Goal: Information Seeking & Learning: Check status

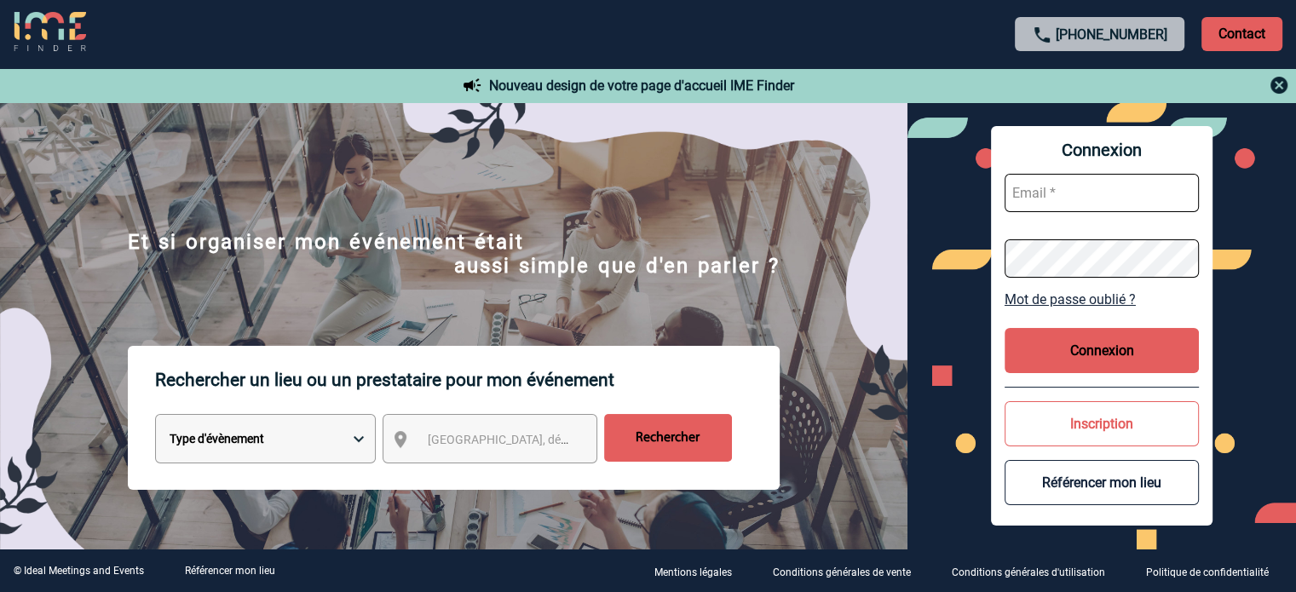
type input "tthiam@ime-groupe.com"
click at [1057, 348] on button "Connexion" at bounding box center [1102, 350] width 194 height 45
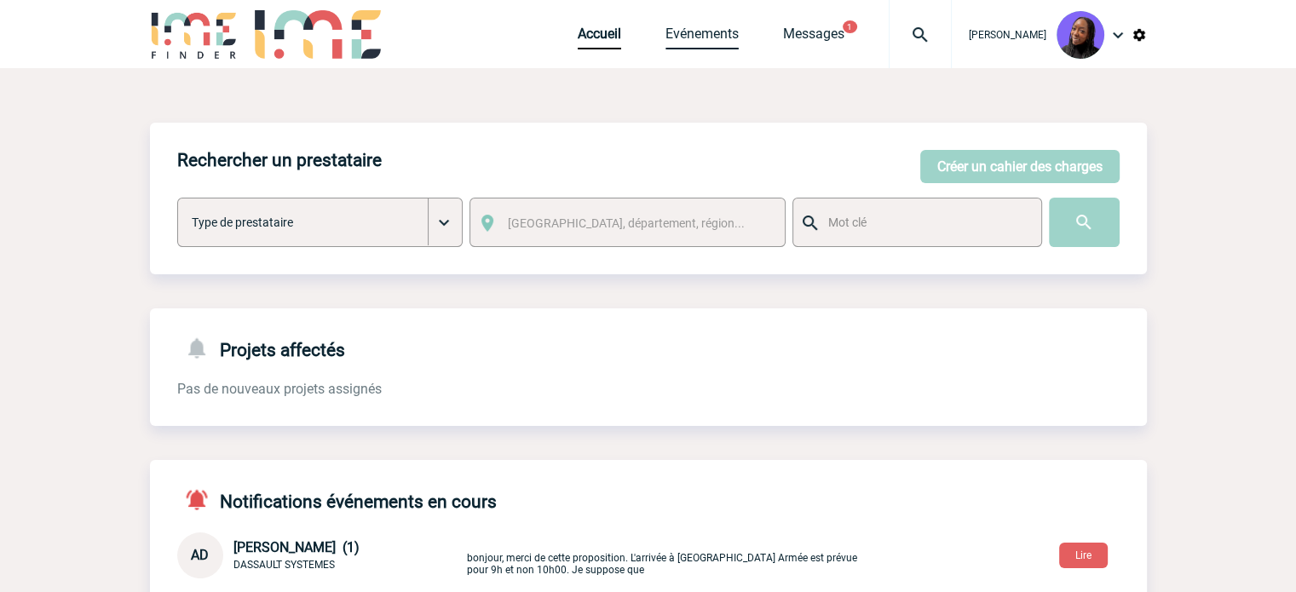
click at [703, 32] on link "Evénements" at bounding box center [701, 38] width 73 height 24
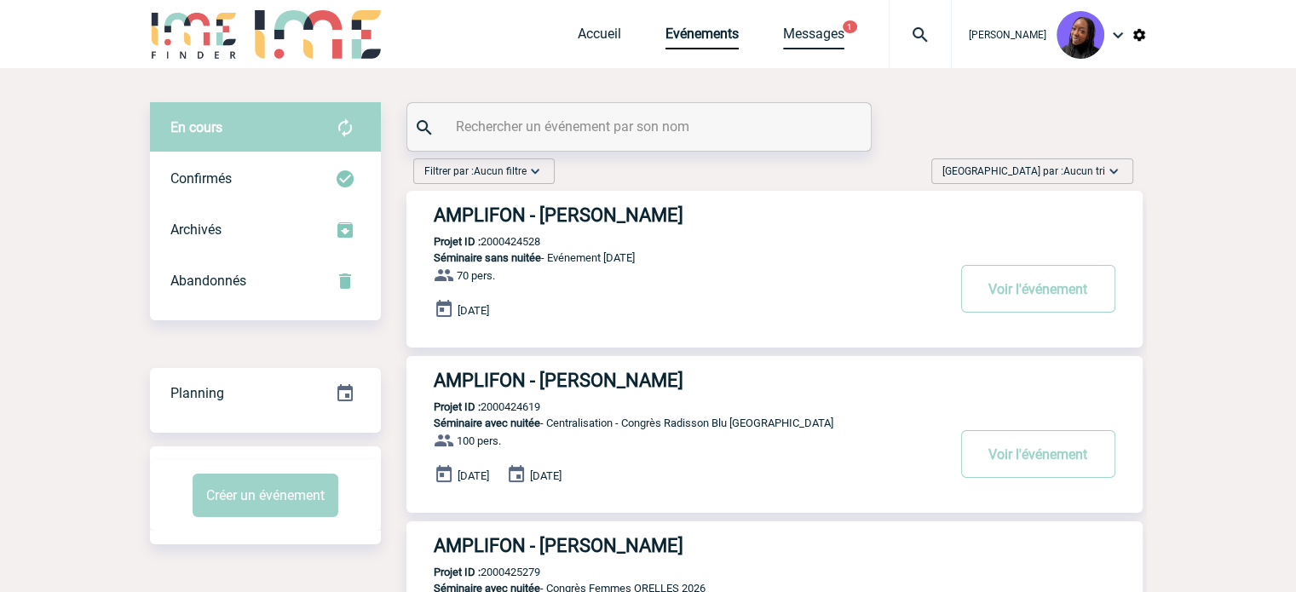
click at [811, 34] on link "Messages" at bounding box center [813, 38] width 61 height 24
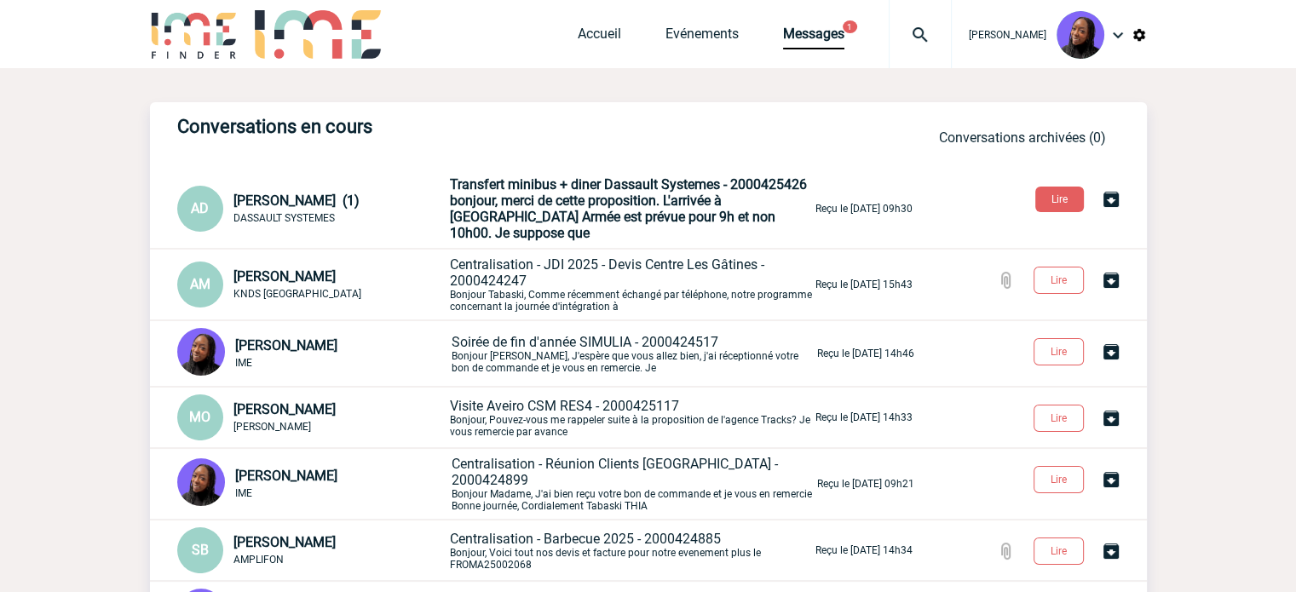
click at [268, 268] on span "Aurélie MORO" at bounding box center [284, 276] width 102 height 16
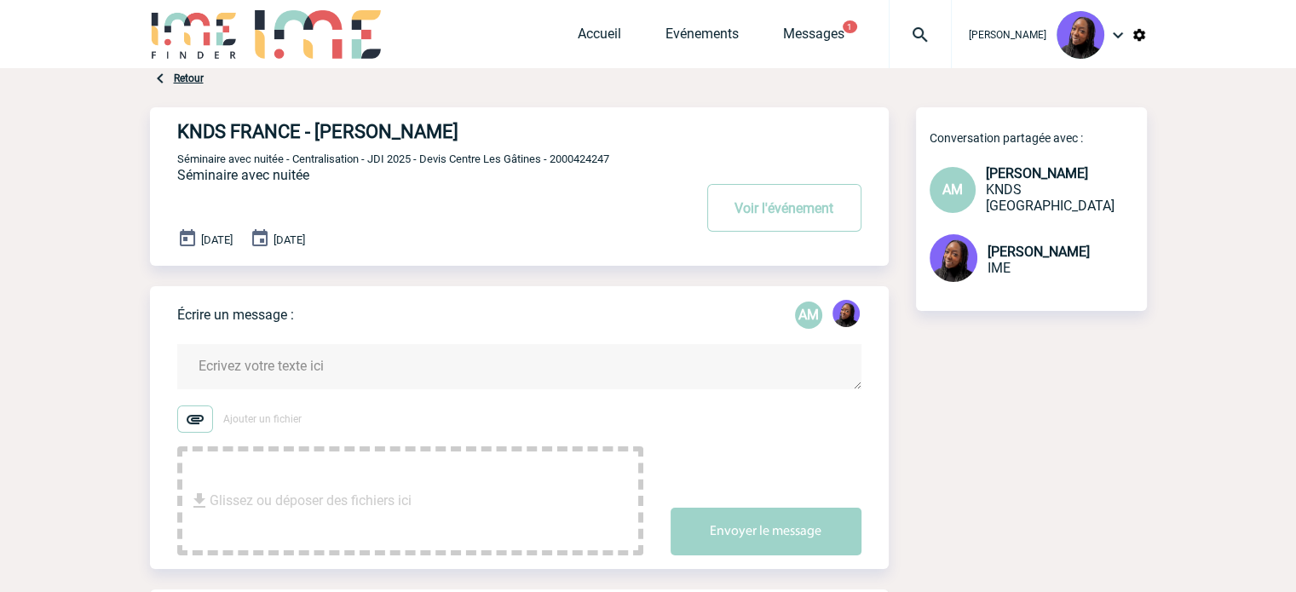
click at [586, 163] on span "Séminaire avec nuitée - Centralisation - JDI 2025 - Devis Centre Les Gâtines - …" at bounding box center [393, 159] width 432 height 13
click at [585, 163] on span "Séminaire avec nuitée - Centralisation - JDI 2025 - Devis Centre Les Gâtines - …" at bounding box center [393, 159] width 432 height 13
copy span "2000424247"
click at [797, 30] on link "Messages" at bounding box center [813, 38] width 61 height 24
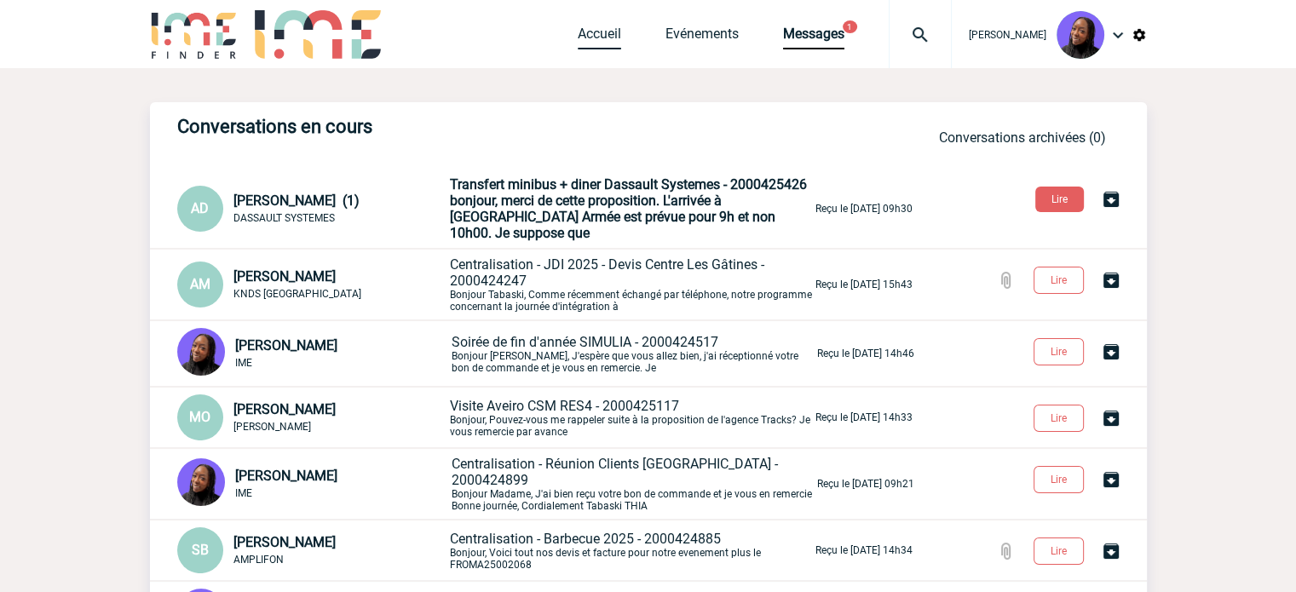
click at [602, 43] on link "Accueil" at bounding box center [599, 38] width 43 height 24
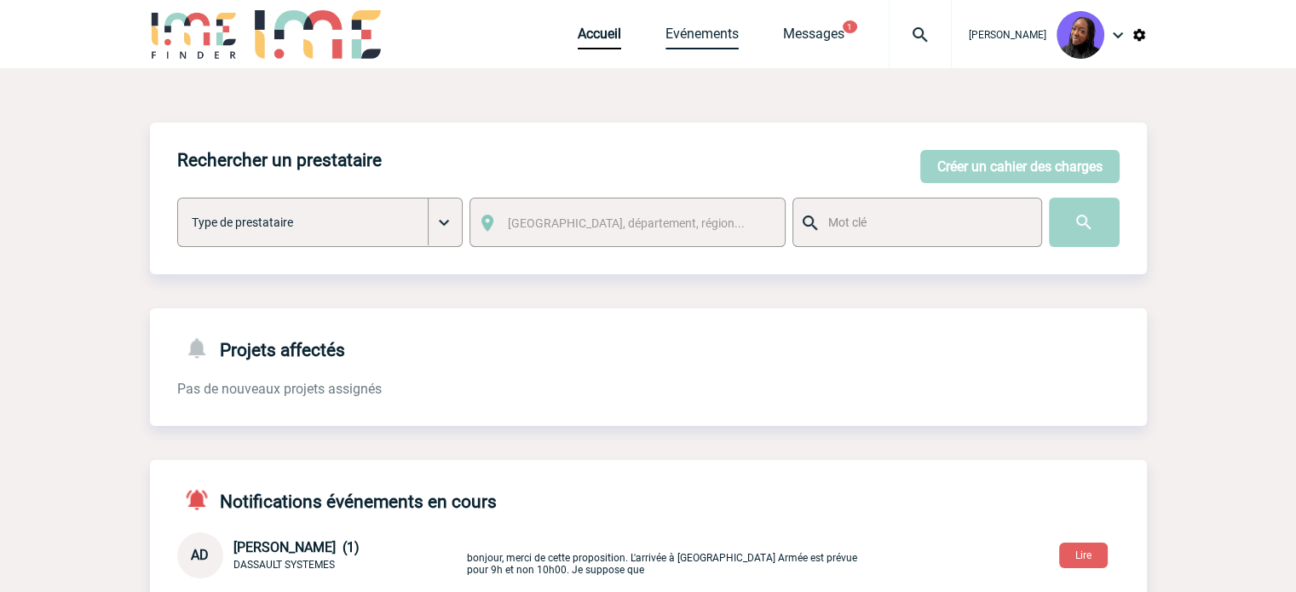
click at [706, 33] on link "Evénements" at bounding box center [701, 38] width 73 height 24
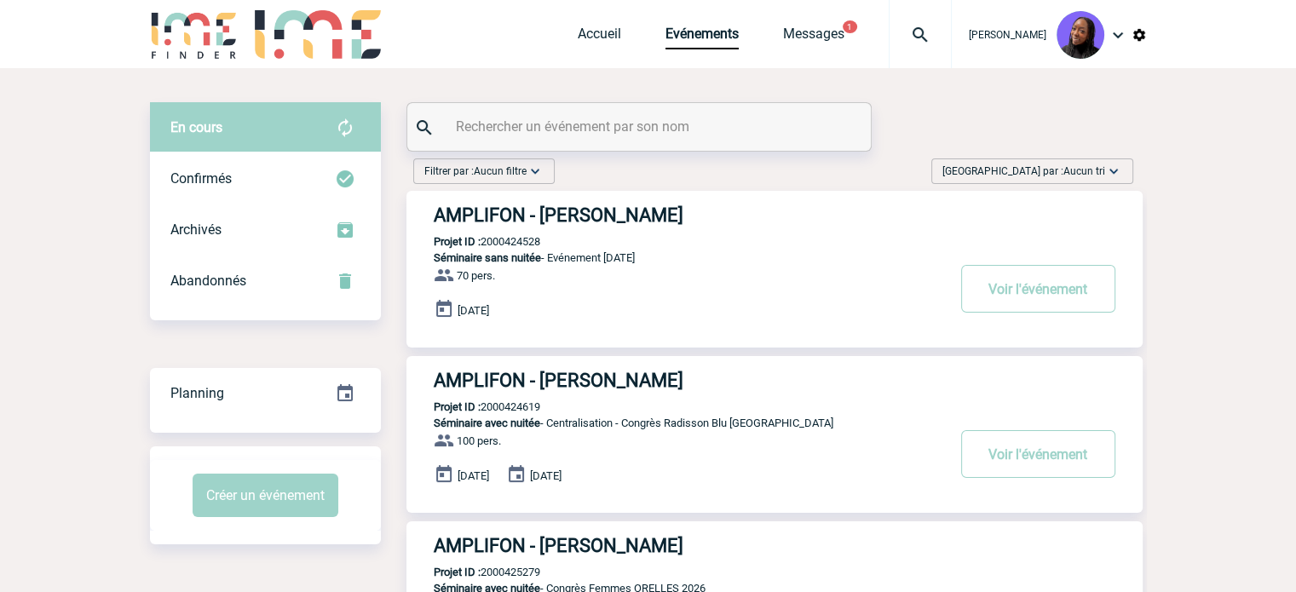
click at [484, 118] on input "text" at bounding box center [641, 126] width 379 height 25
paste input "2000425430"
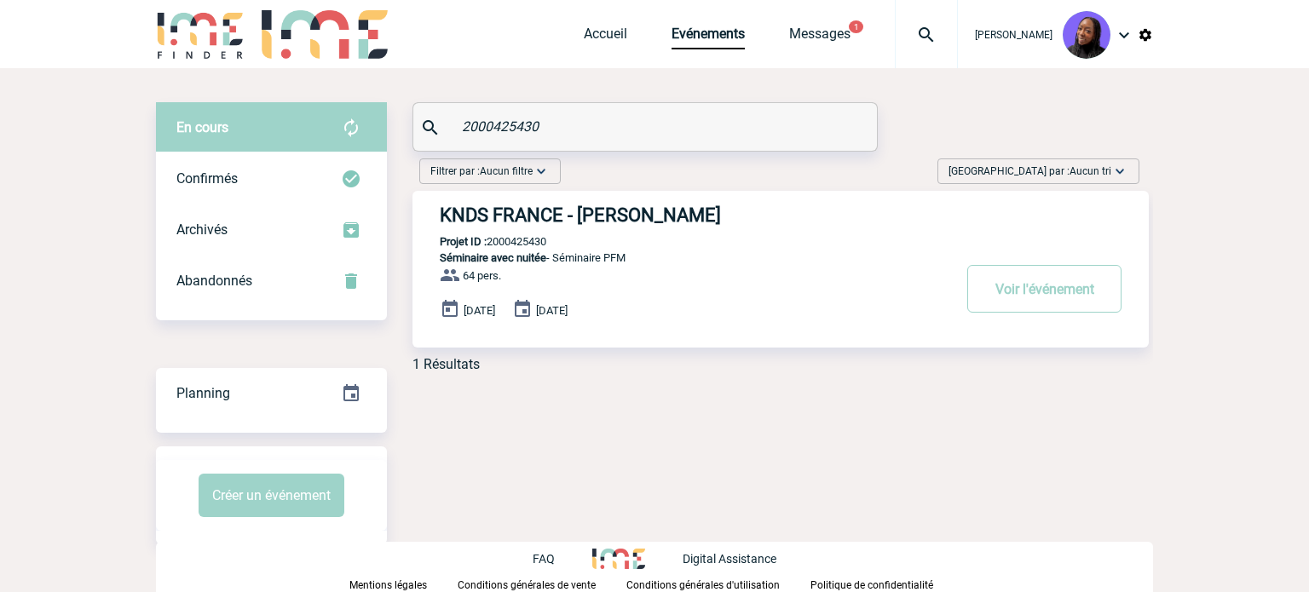
type input "2000425430"
click at [600, 219] on h3 "KNDS FRANCE - [PERSON_NAME]" at bounding box center [695, 214] width 511 height 21
